Goal: Ask a question

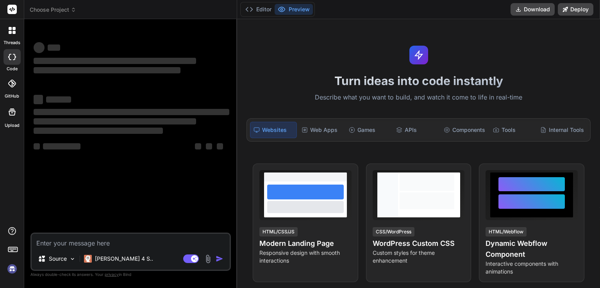
type textarea "x"
click at [78, 243] on textarea at bounding box center [131, 241] width 198 height 14
type textarea "In addition, I will not be able to attend the meeting [DATE] morning, and I ant…"
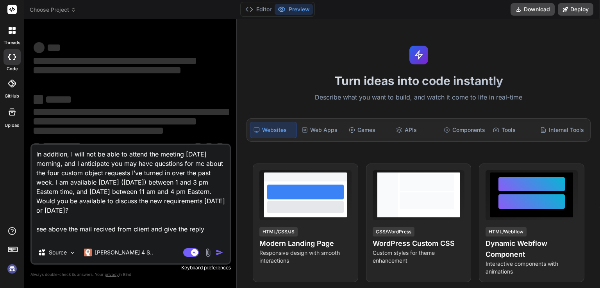
scroll to position [10, 0]
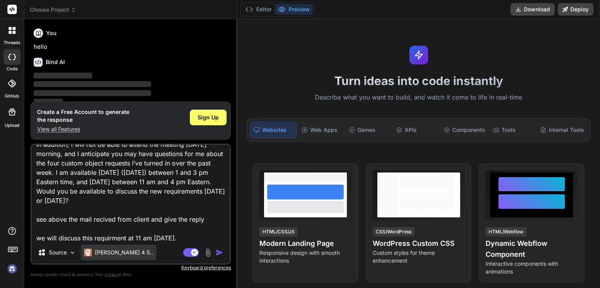
type textarea "x"
type textarea "In addition, I will not be able to attend the meeting [DATE] morning, and I ant…"
click at [218, 253] on img "button" at bounding box center [220, 253] width 8 height 8
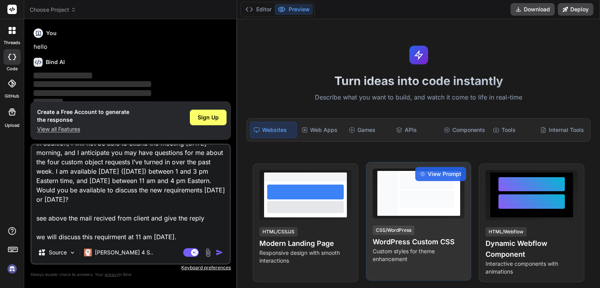
scroll to position [156, 0]
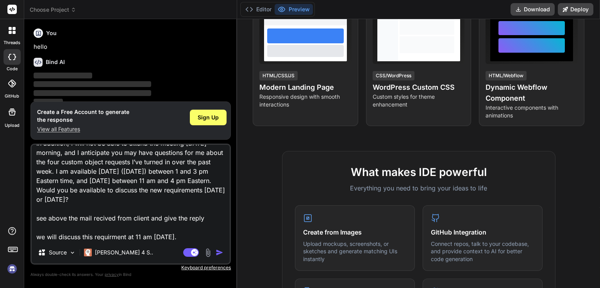
click at [219, 252] on img "button" at bounding box center [220, 253] width 8 height 8
